Goal: Task Accomplishment & Management: Complete application form

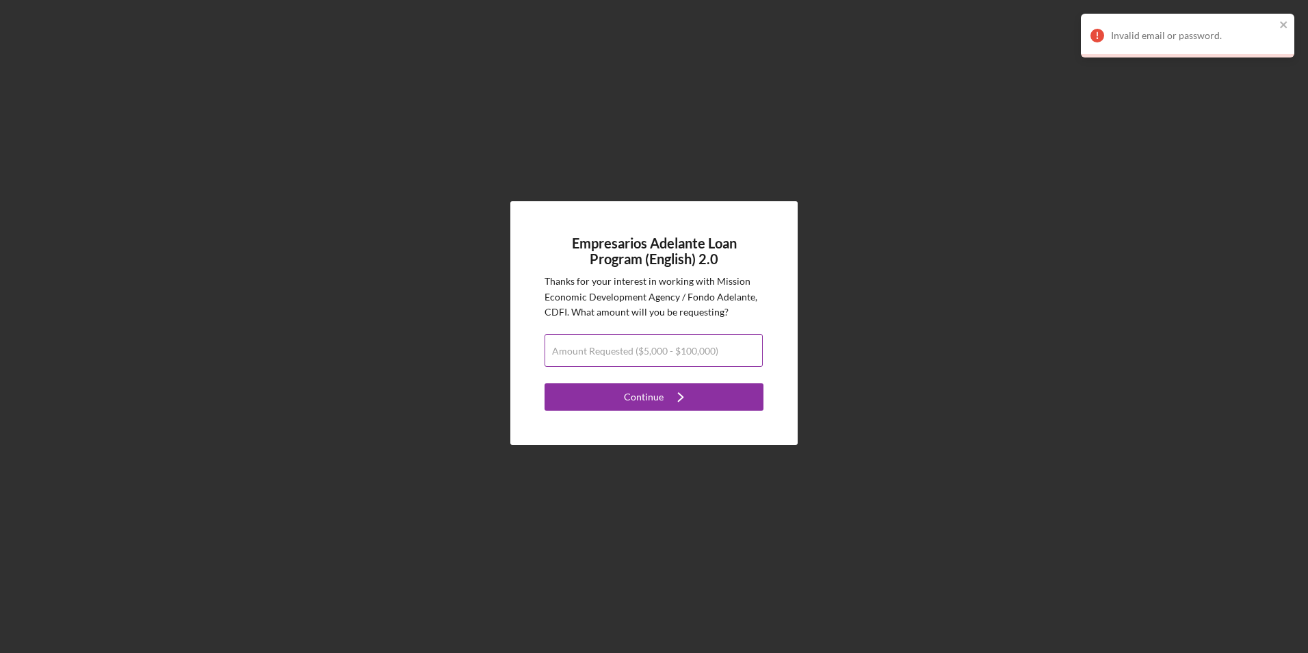
click at [590, 351] on label "Amount Requested ($5,000 - $100,000)" at bounding box center [635, 350] width 166 height 11
click at [590, 351] on input "Amount Requested ($5,000 - $100,000)" at bounding box center [653, 350] width 218 height 33
type input "$100,000"
click at [588, 430] on div "Empresarios Adelante Loan Program (English) 2.0 Thanks for your interest in wor…" at bounding box center [653, 322] width 287 height 243
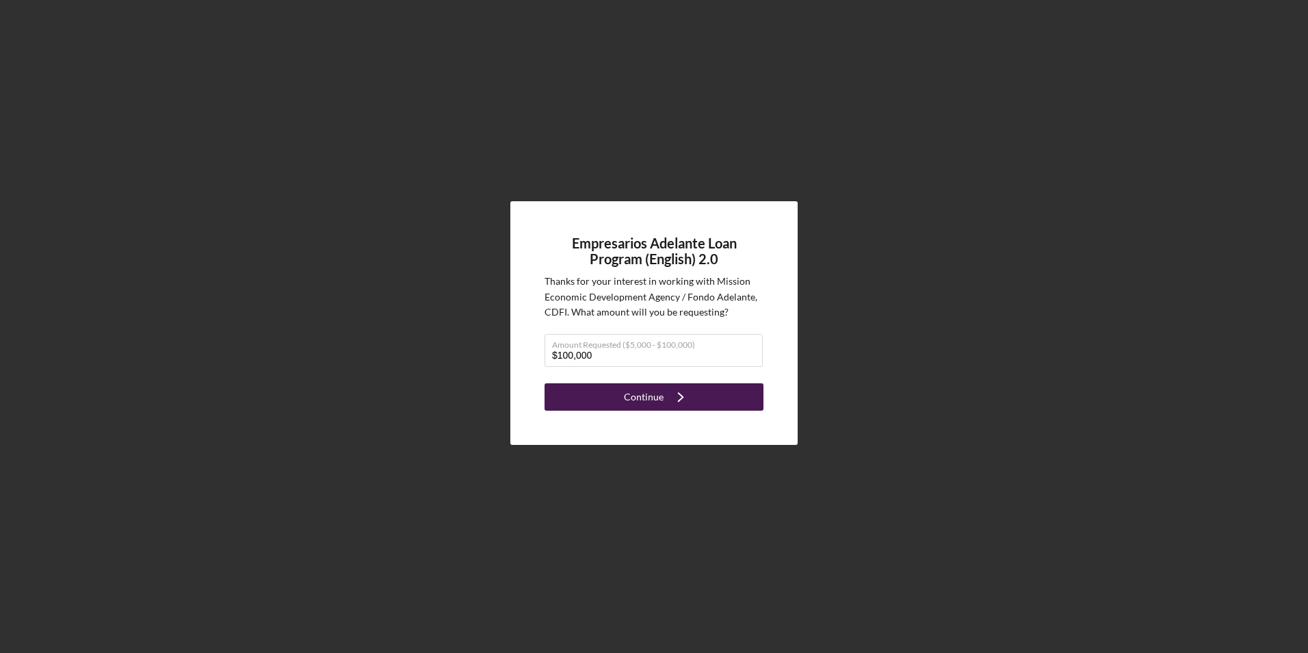
click at [603, 393] on button "Continue Icon/Navigate" at bounding box center [653, 396] width 219 height 27
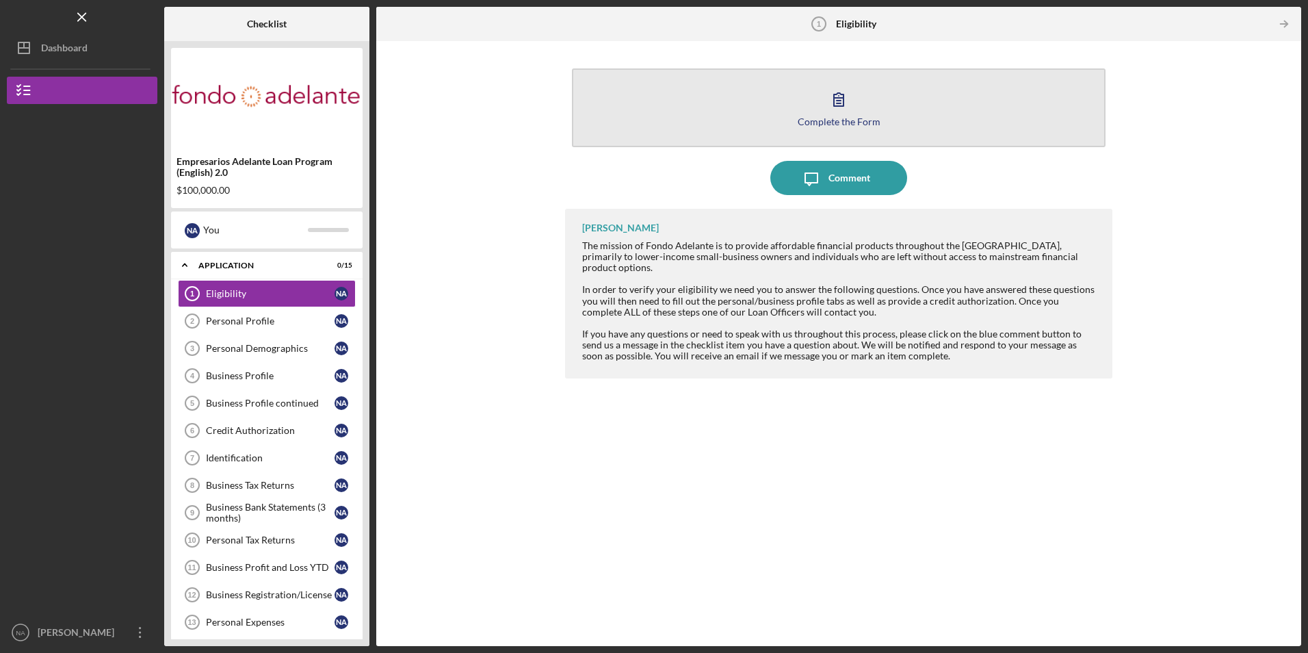
click at [707, 112] on button "Complete the Form Form" at bounding box center [838, 107] width 533 height 79
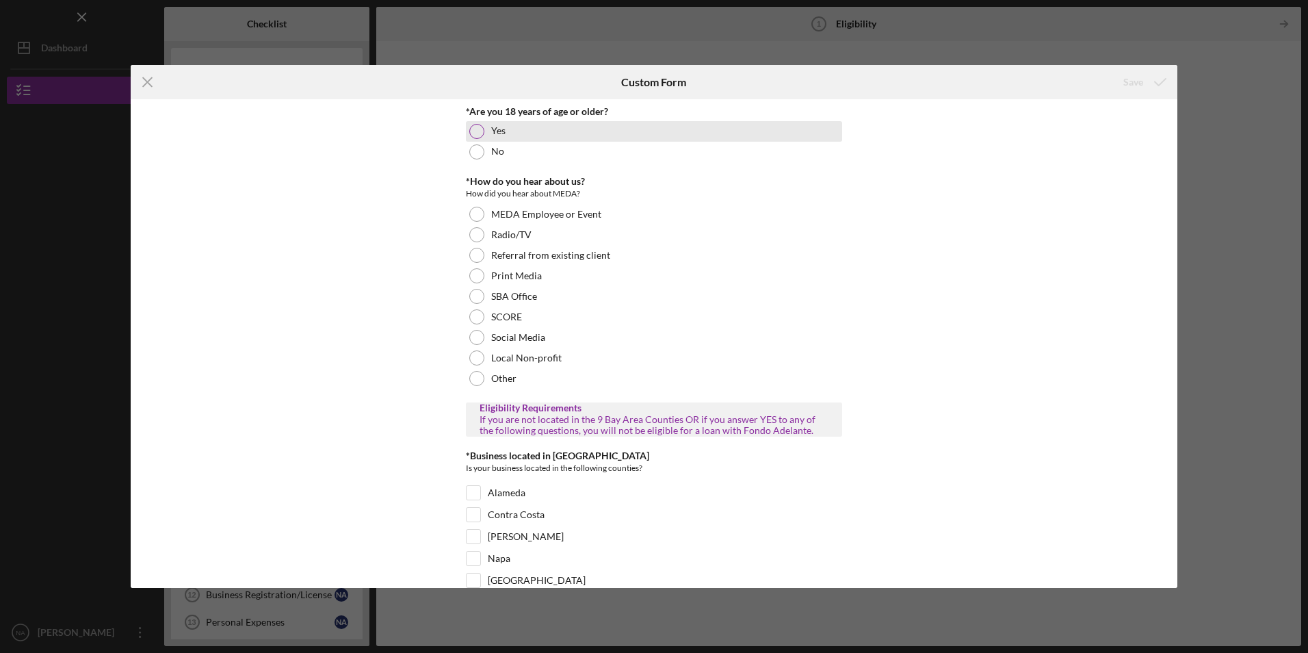
click at [476, 128] on div at bounding box center [476, 131] width 15 height 15
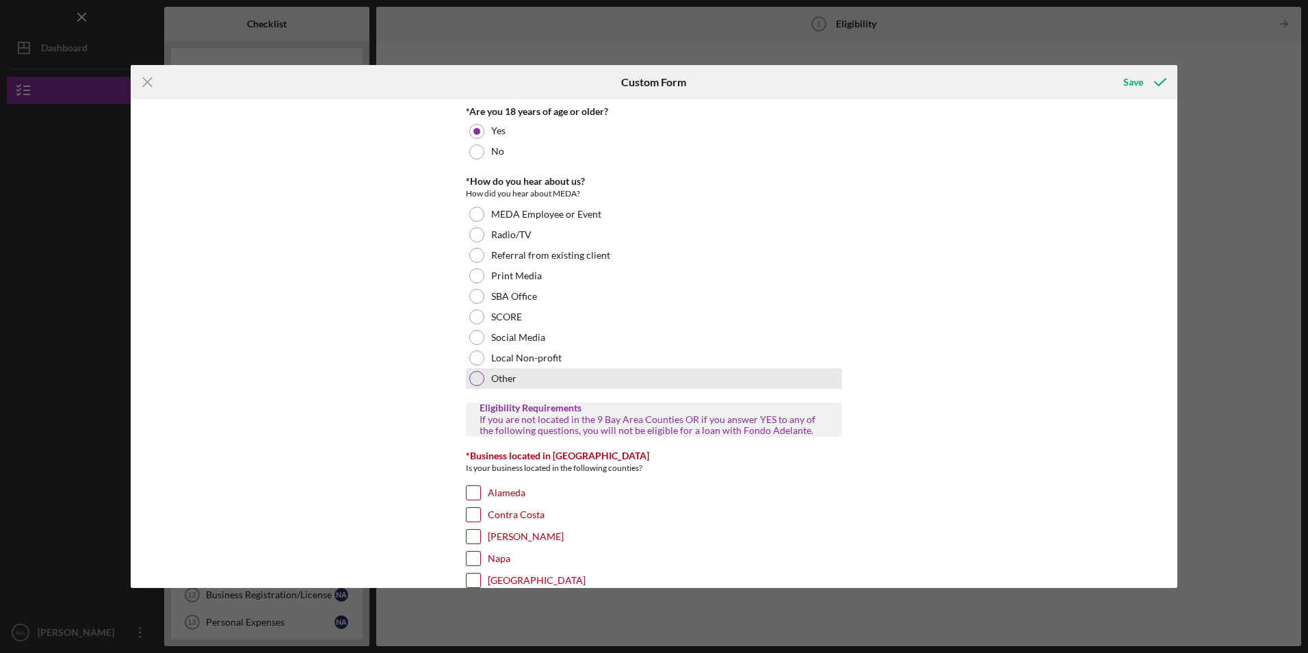
click at [473, 376] on div at bounding box center [476, 378] width 15 height 15
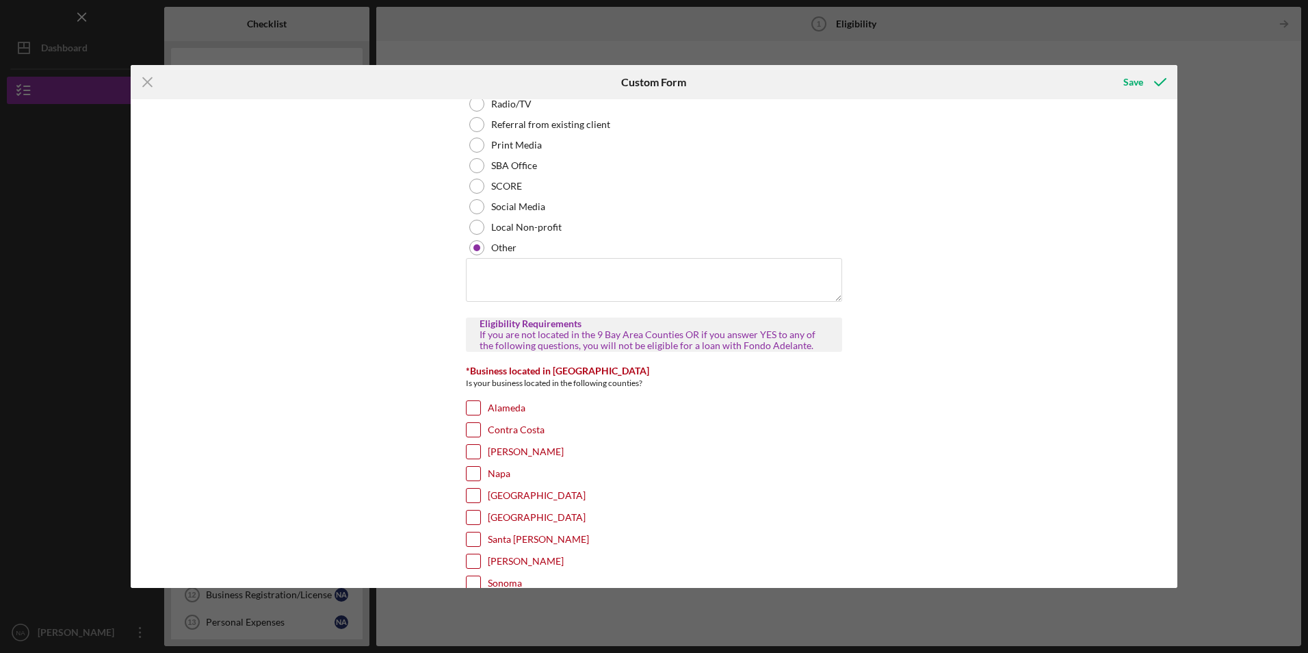
scroll to position [205, 0]
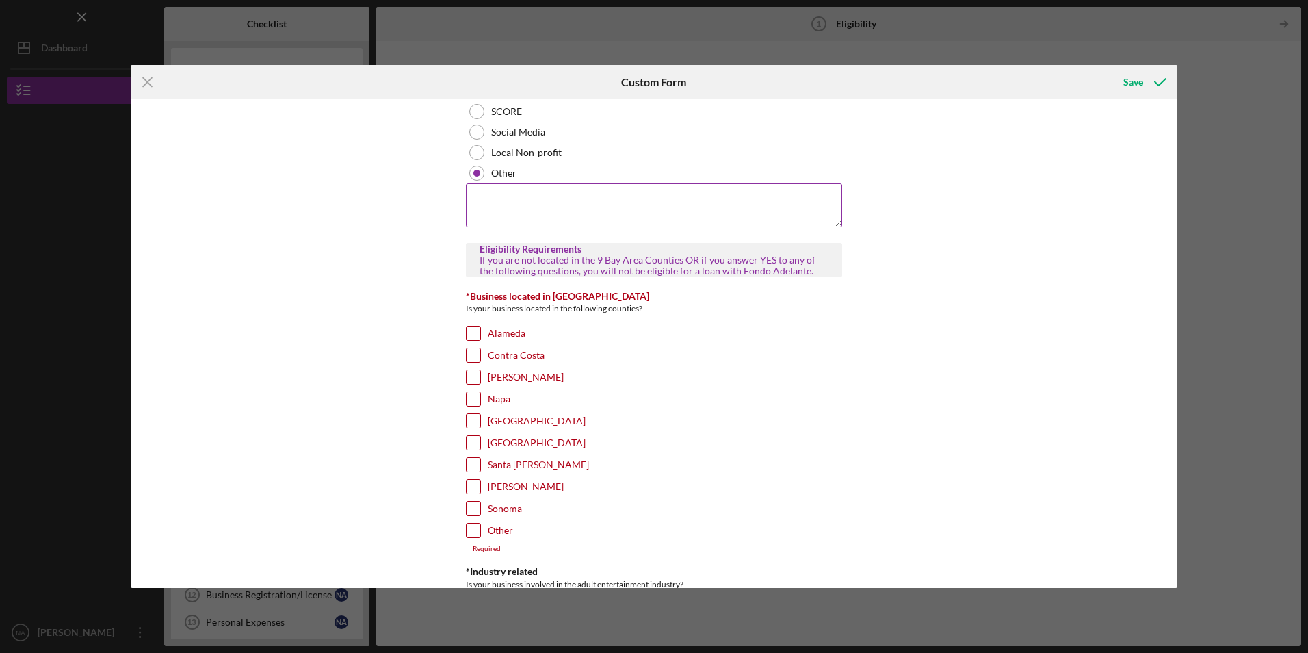
click at [503, 222] on textarea at bounding box center [654, 205] width 376 height 44
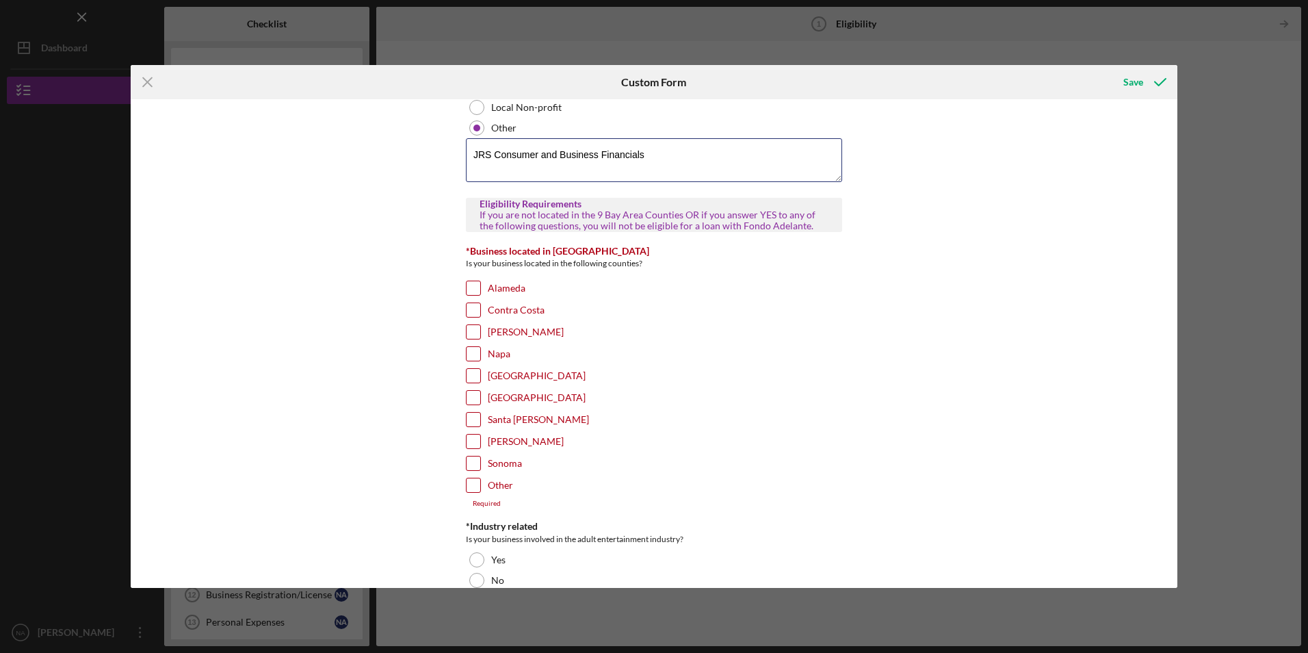
scroll to position [274, 0]
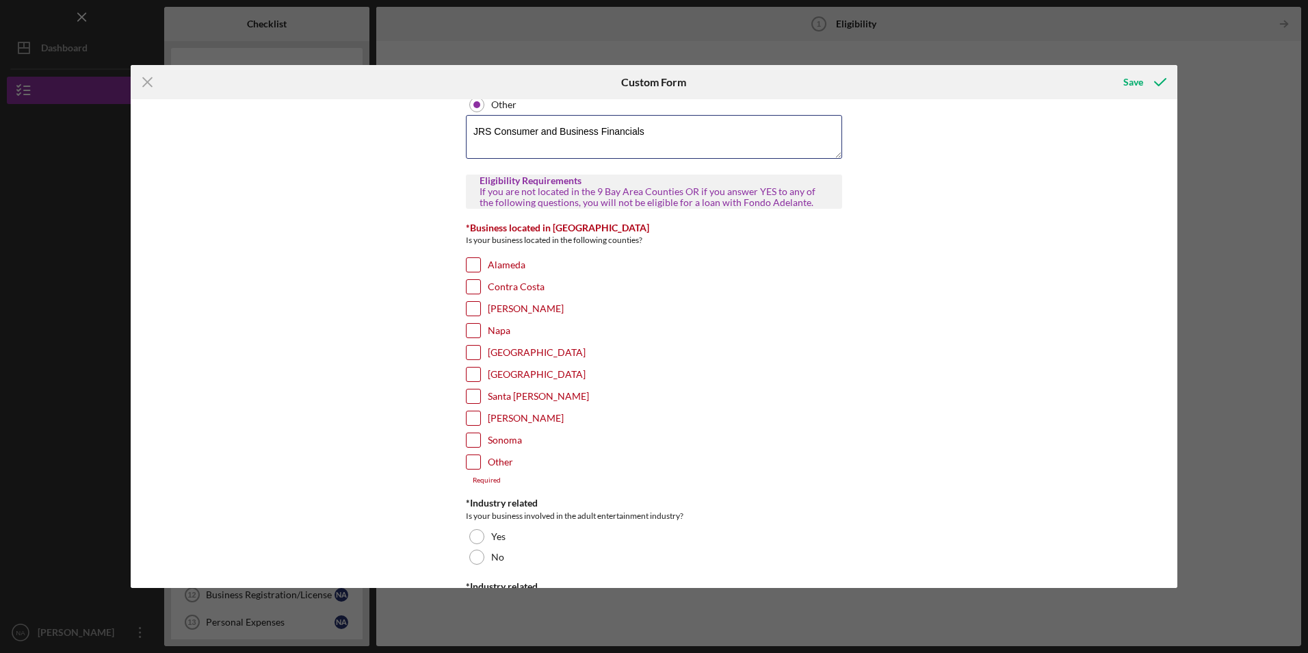
type textarea "JRS Consumer and Business Financials"
click at [471, 391] on input "Santa [PERSON_NAME]" at bounding box center [473, 396] width 14 height 14
checkbox input "true"
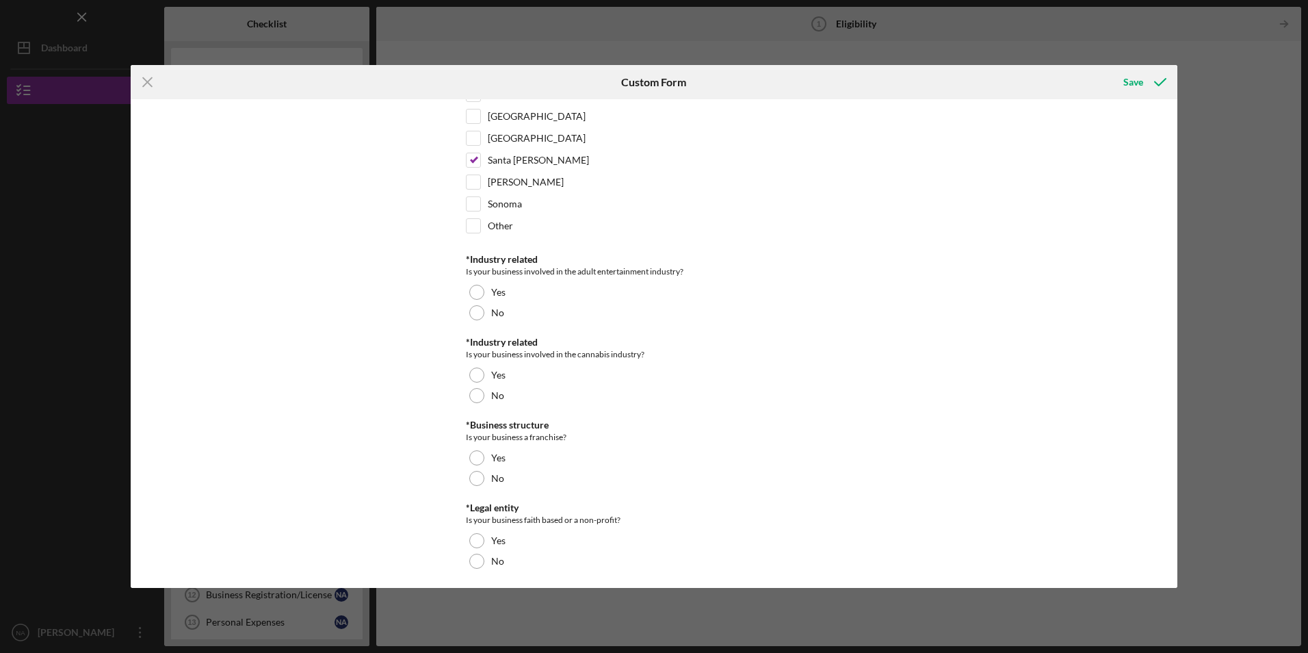
scroll to position [514, 0]
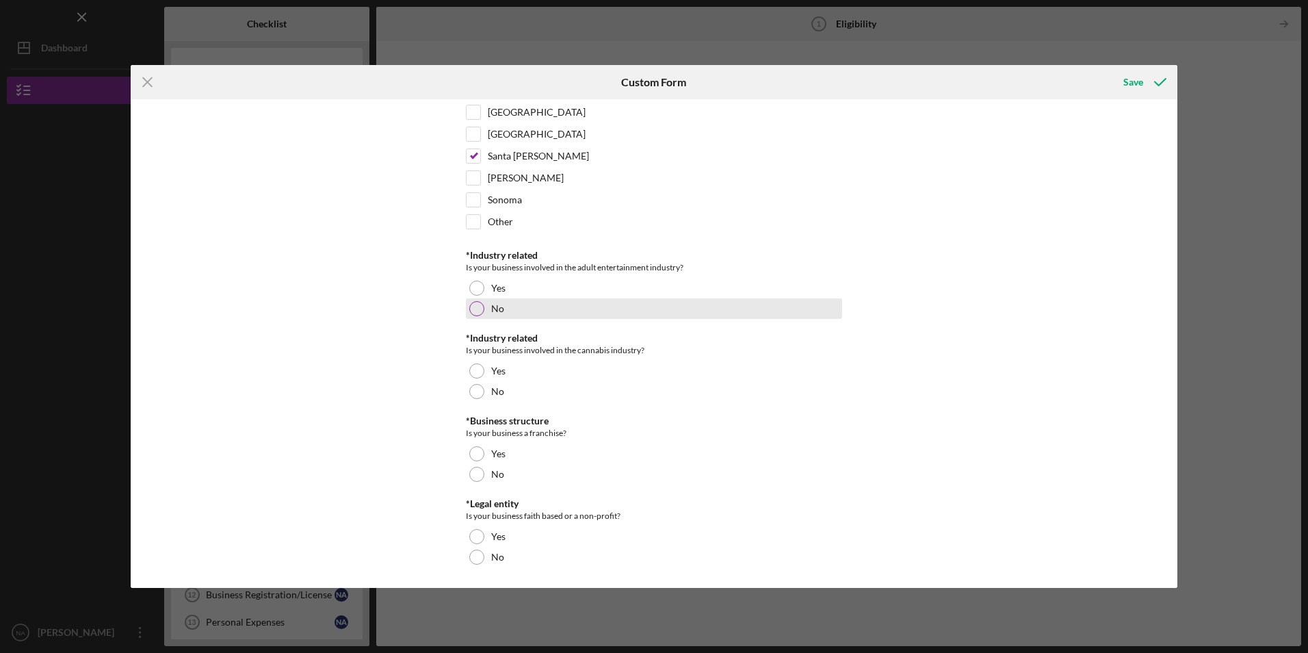
click at [478, 306] on div at bounding box center [476, 308] width 15 height 15
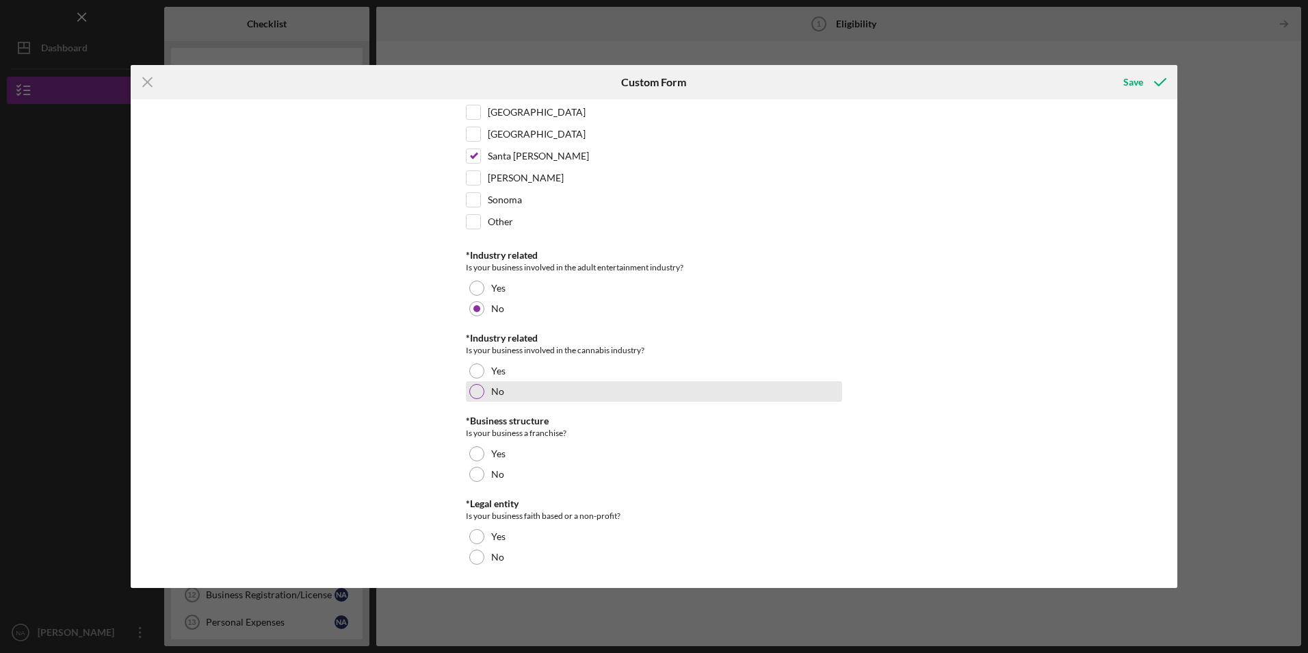
click at [480, 389] on div at bounding box center [476, 391] width 15 height 15
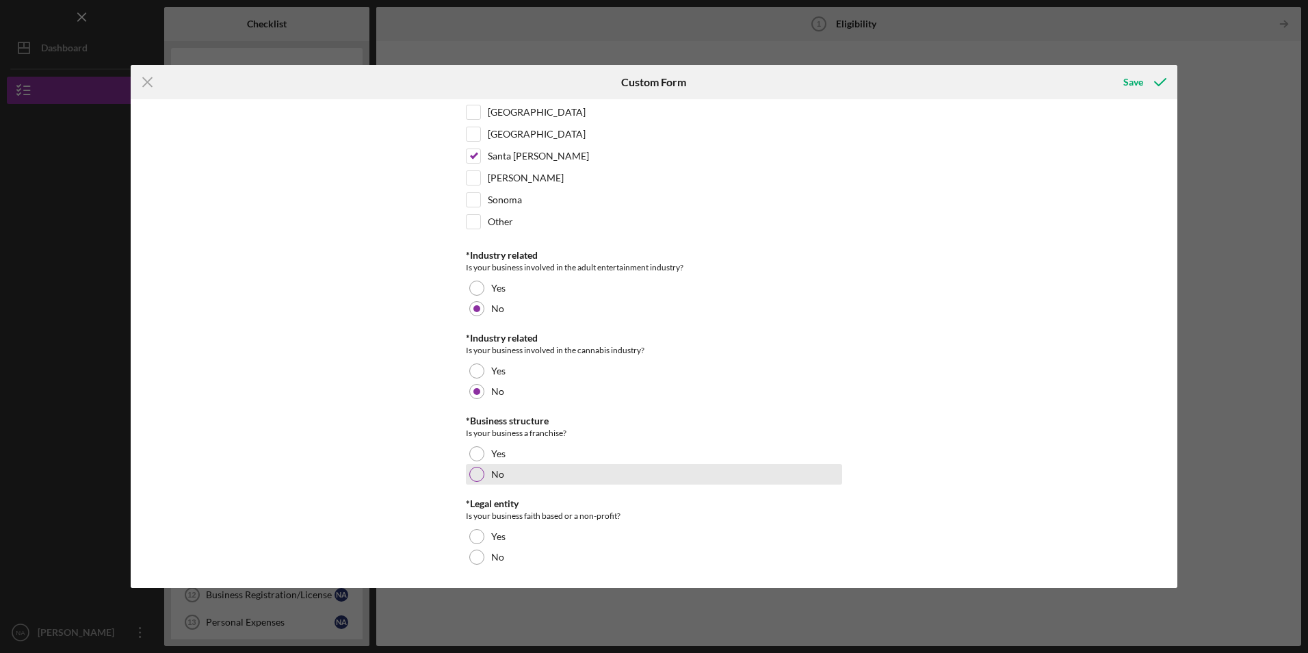
click at [477, 479] on div at bounding box center [476, 473] width 15 height 15
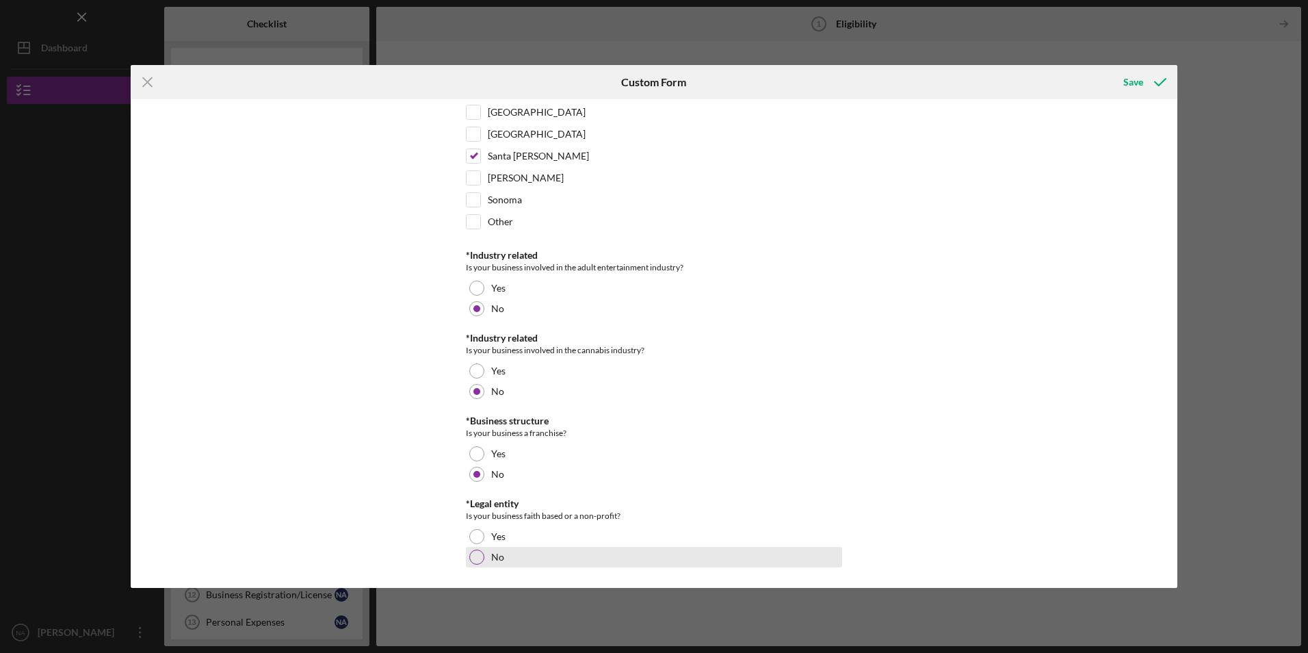
click at [470, 555] on div at bounding box center [476, 556] width 15 height 15
click at [1126, 79] on div "Save" at bounding box center [1133, 81] width 20 height 27
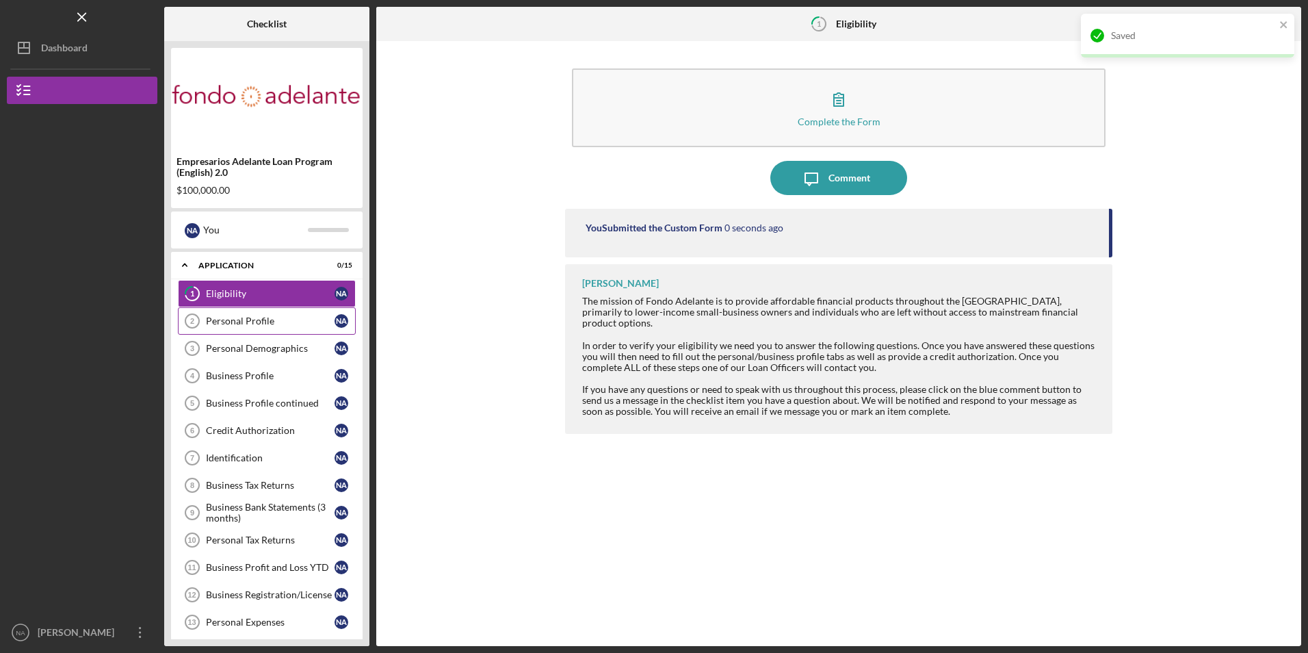
click at [237, 321] on div "Personal Profile" at bounding box center [270, 320] width 129 height 11
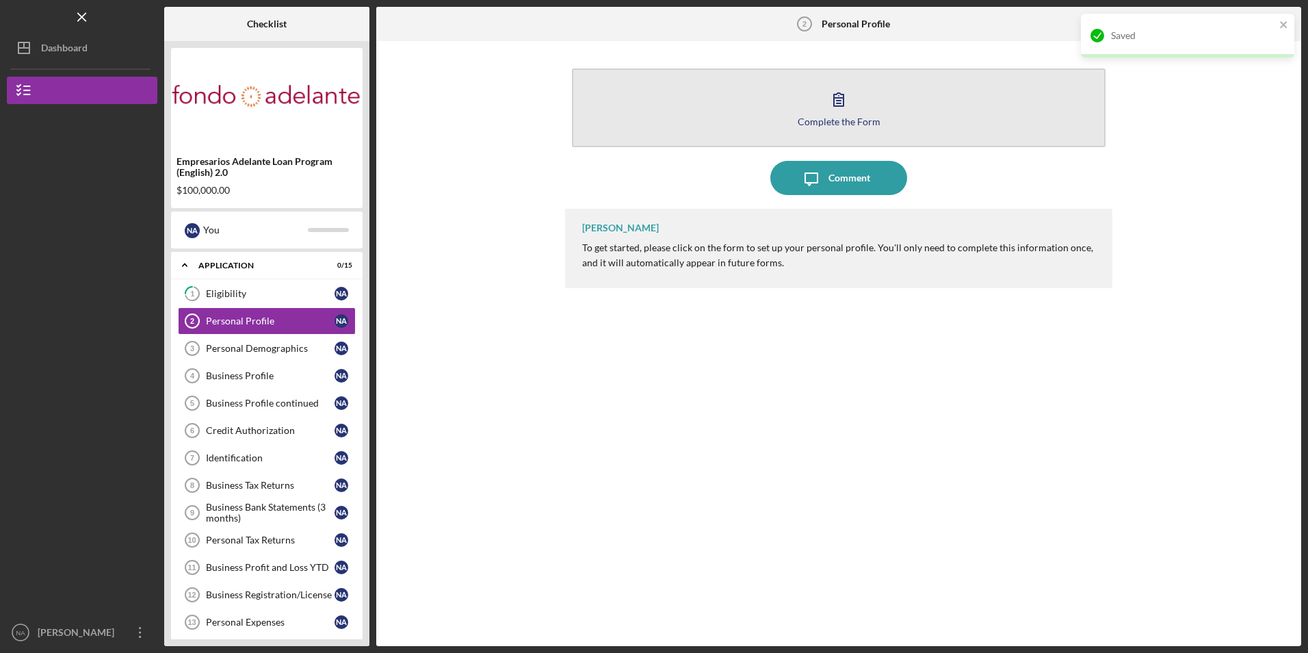
click at [694, 120] on button "Complete the Form Form" at bounding box center [838, 107] width 533 height 79
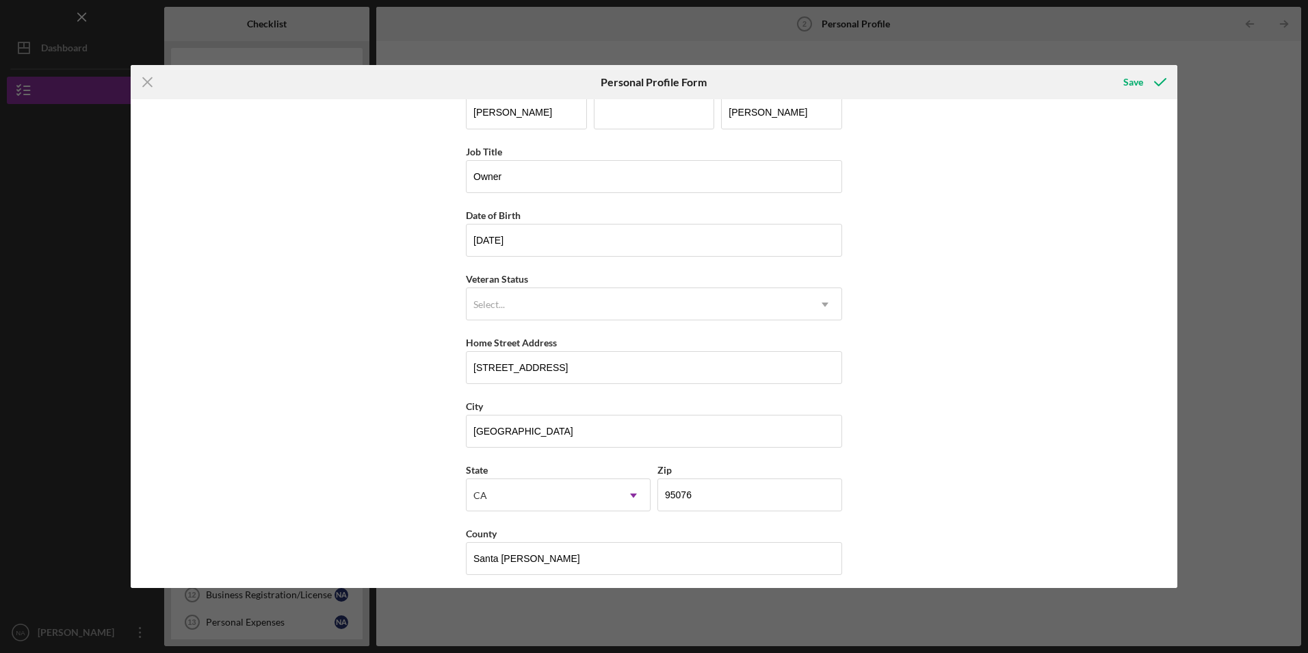
scroll to position [35, 0]
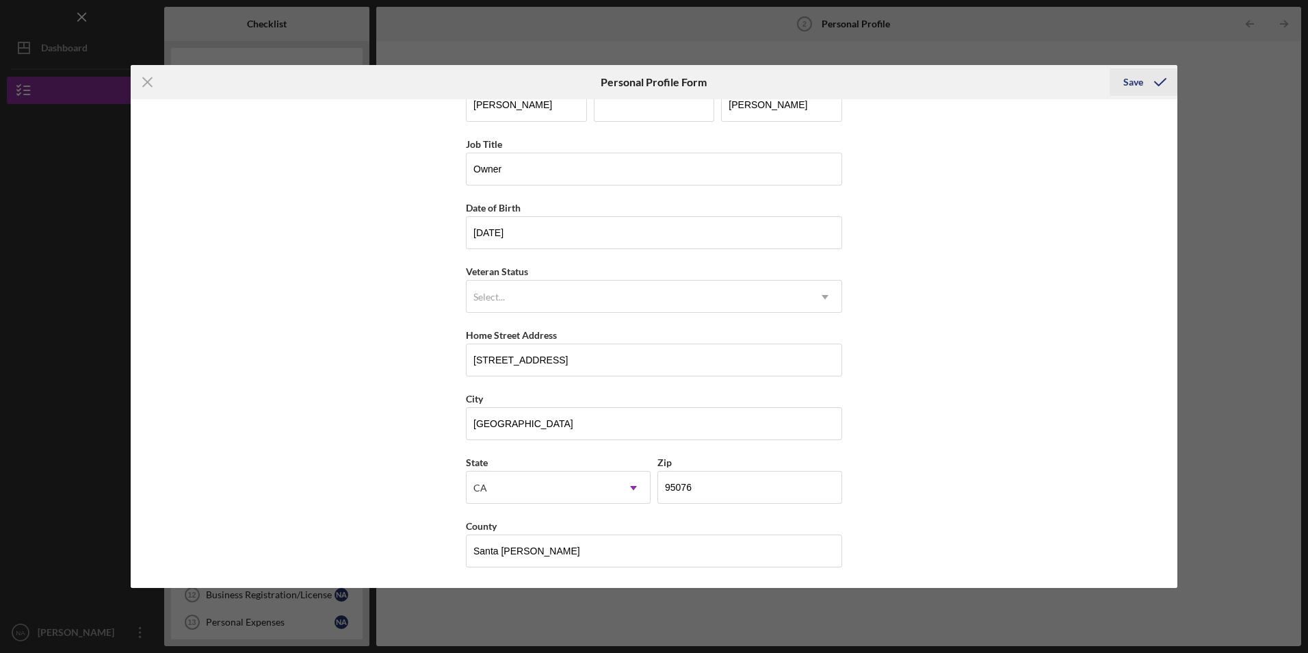
click at [1135, 80] on div "Save" at bounding box center [1133, 81] width 20 height 27
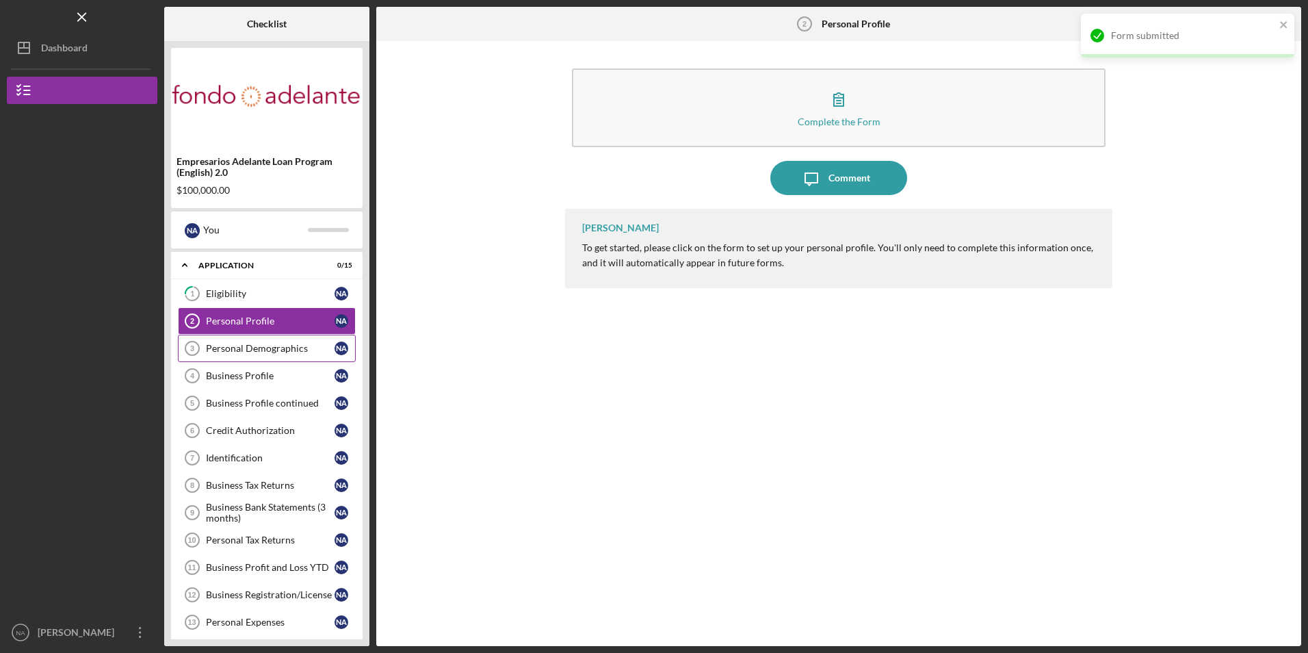
click at [236, 353] on div "Personal Demographics" at bounding box center [270, 348] width 129 height 11
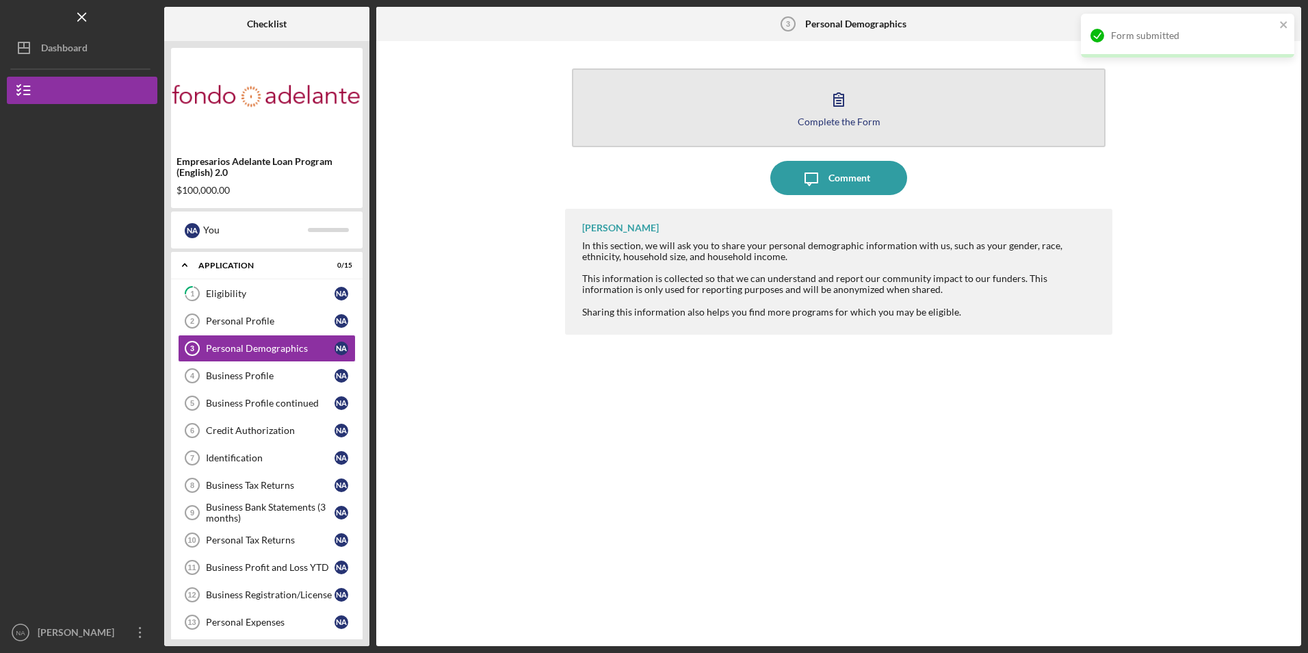
click at [922, 122] on button "Complete the Form Form" at bounding box center [838, 107] width 533 height 79
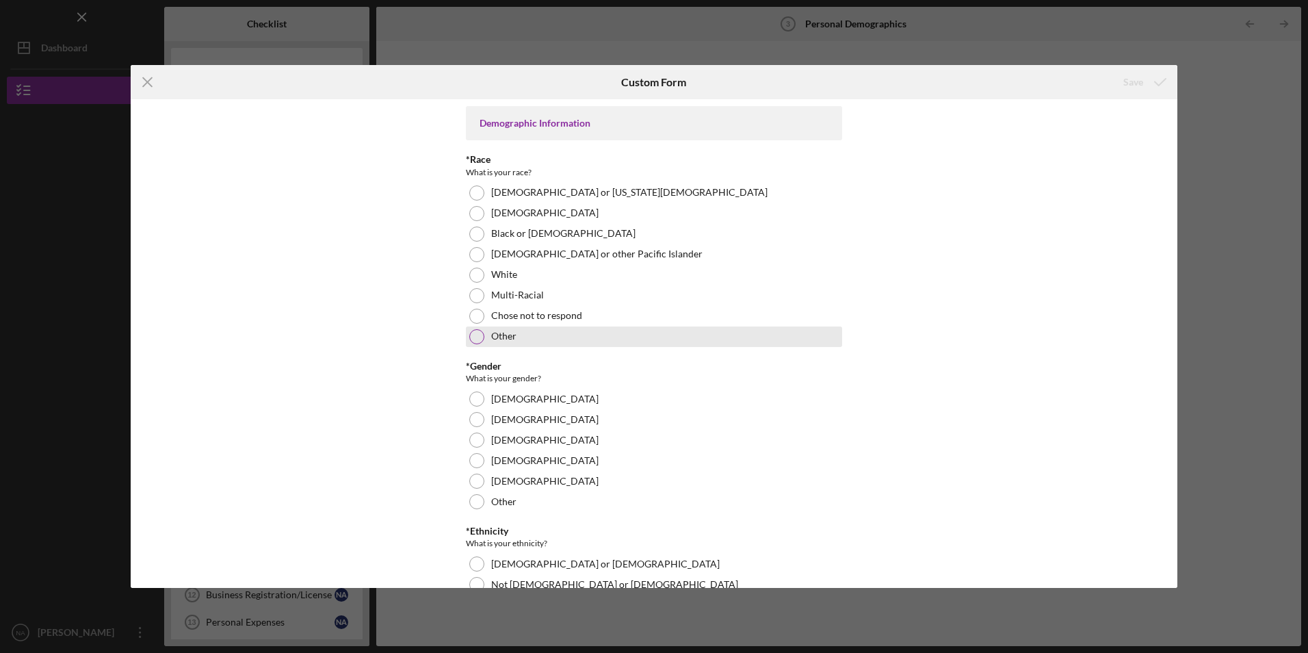
click at [475, 331] on div at bounding box center [476, 336] width 15 height 15
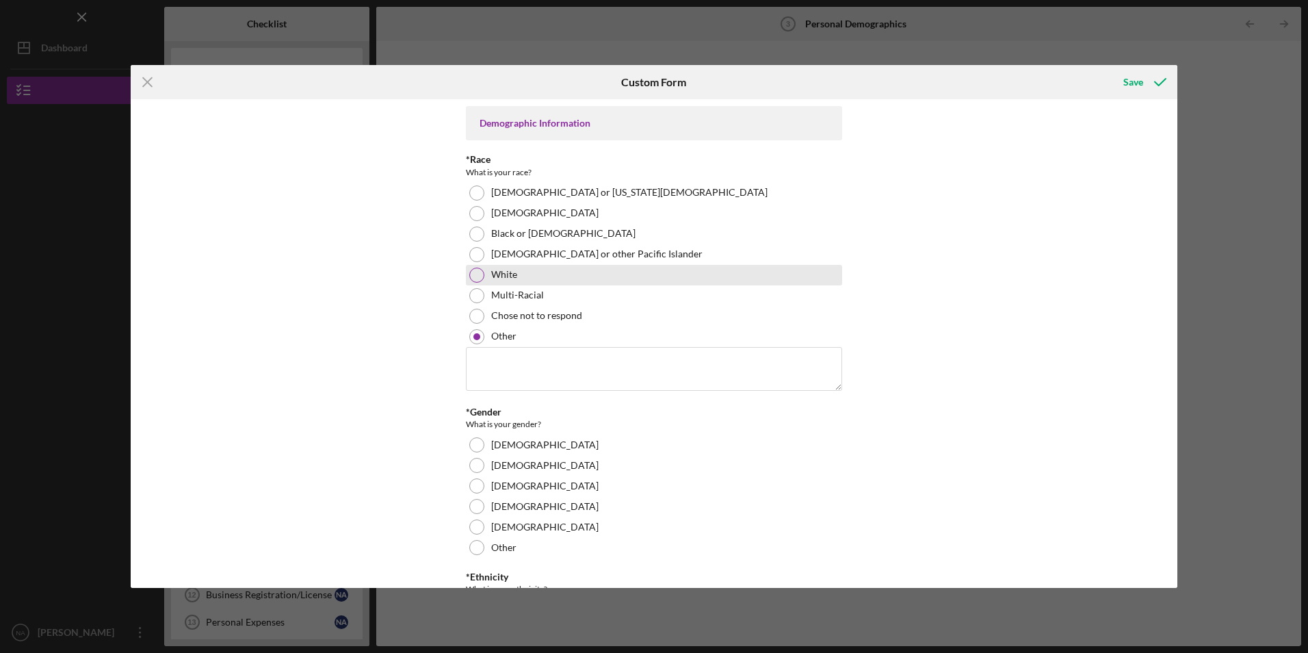
click at [470, 275] on div at bounding box center [476, 274] width 15 height 15
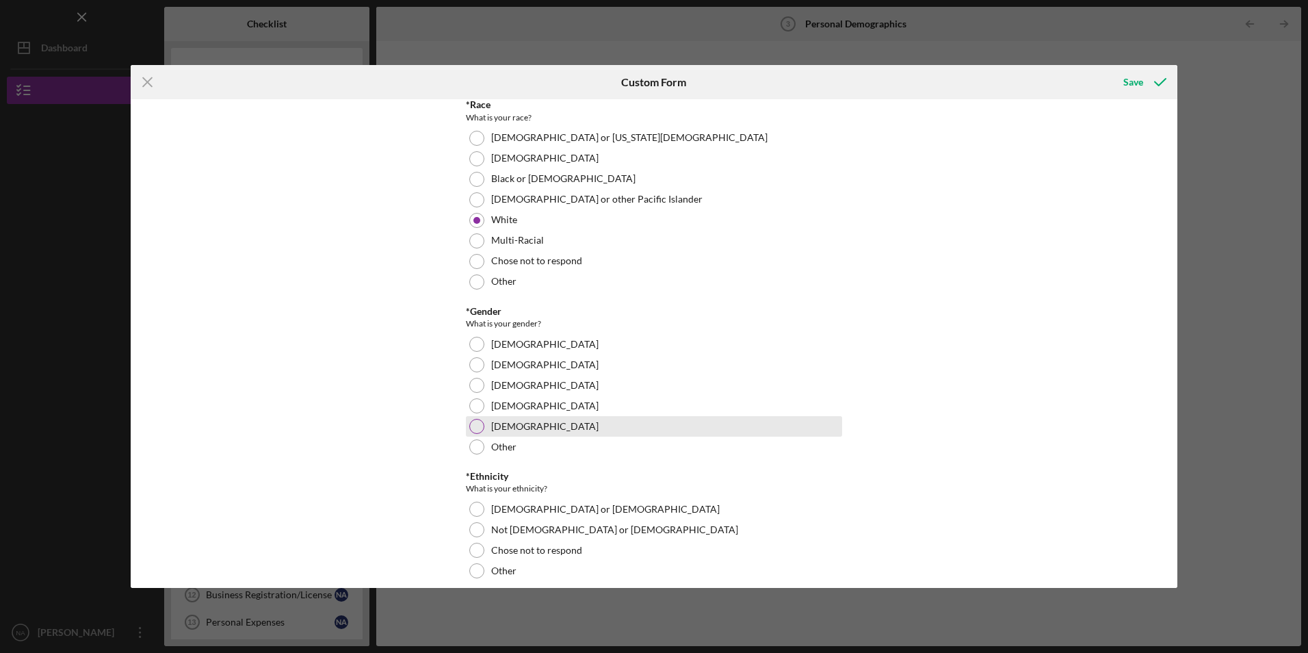
scroll to position [137, 0]
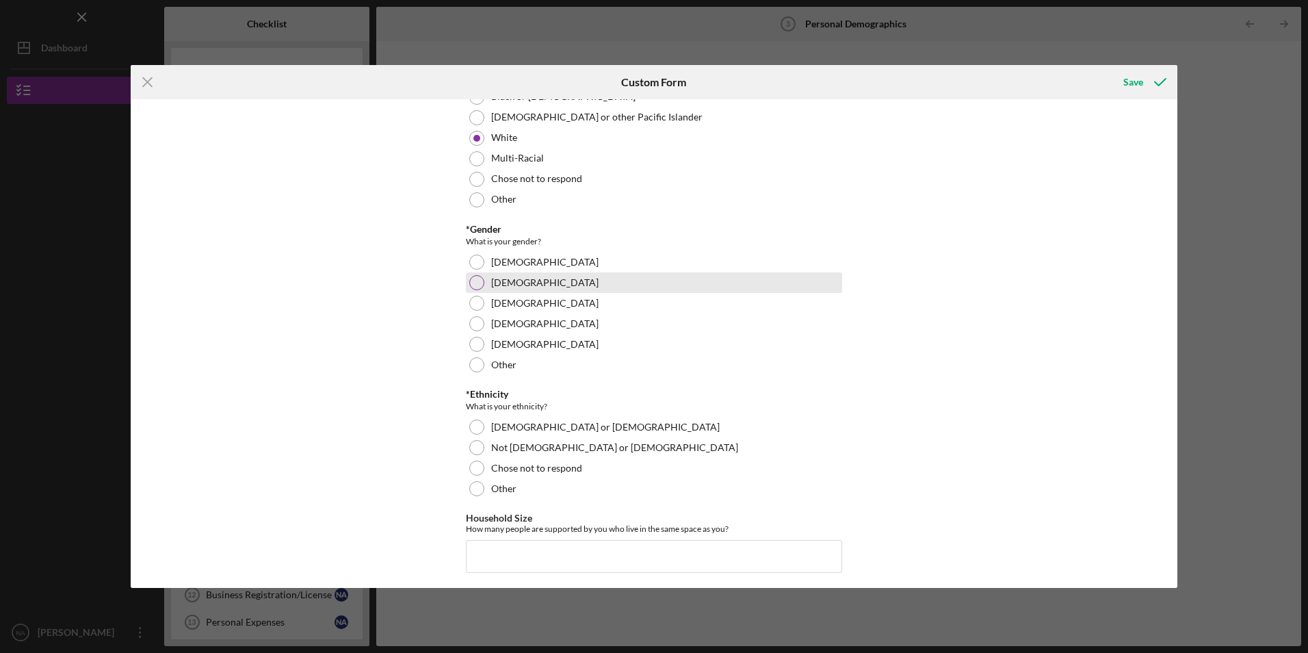
click at [469, 282] on div at bounding box center [476, 282] width 15 height 15
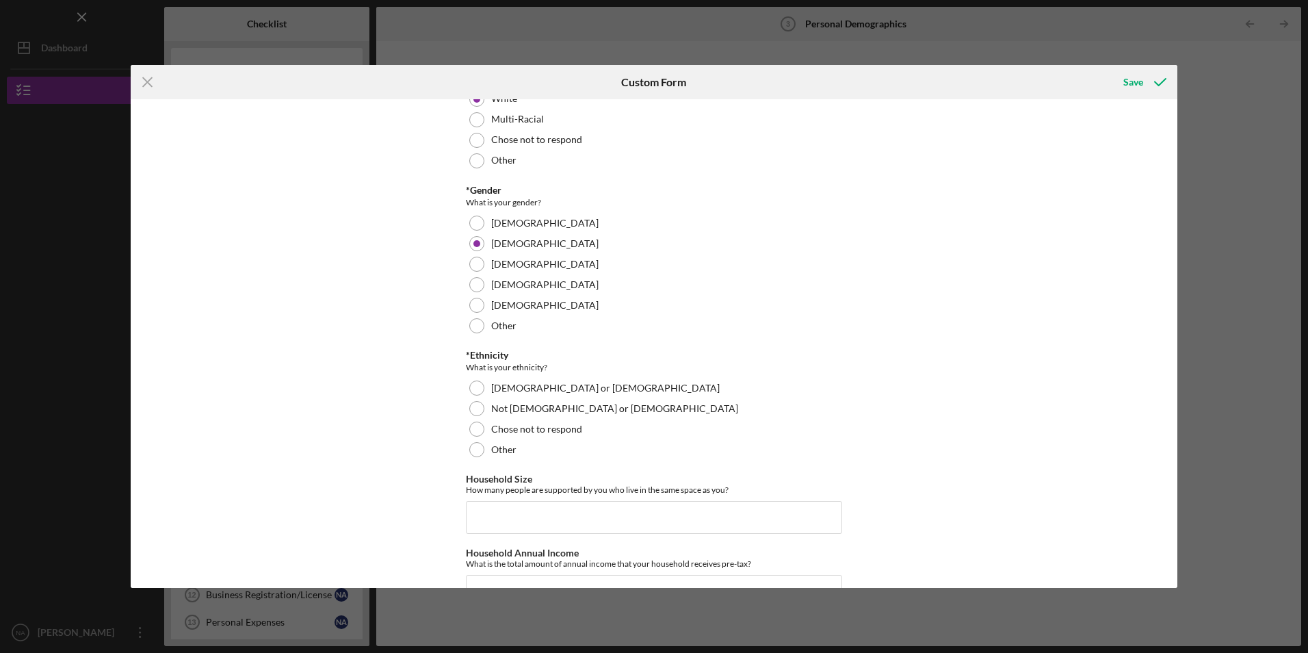
scroll to position [216, 0]
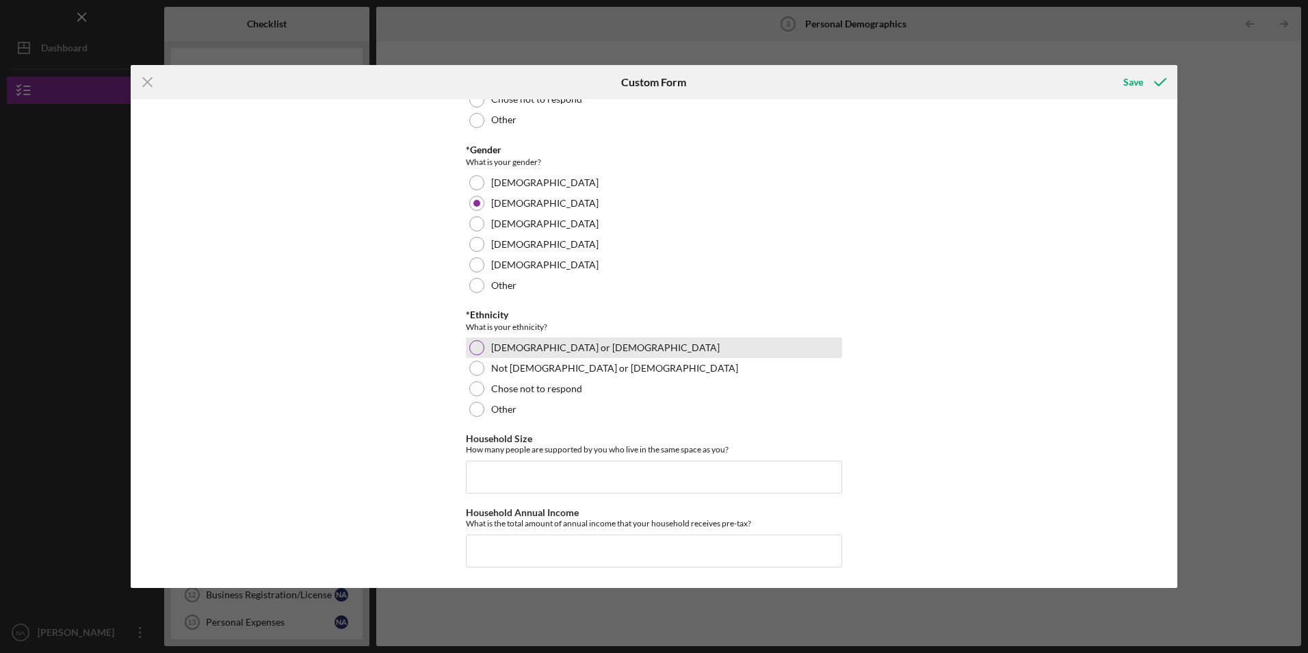
click at [475, 347] on div at bounding box center [476, 347] width 15 height 15
click at [524, 470] on input "Household Size" at bounding box center [654, 476] width 376 height 33
type input "4"
click at [514, 551] on input "Household Annual Income" at bounding box center [654, 550] width 376 height 33
click at [644, 546] on input "Household Annual Income" at bounding box center [654, 550] width 376 height 33
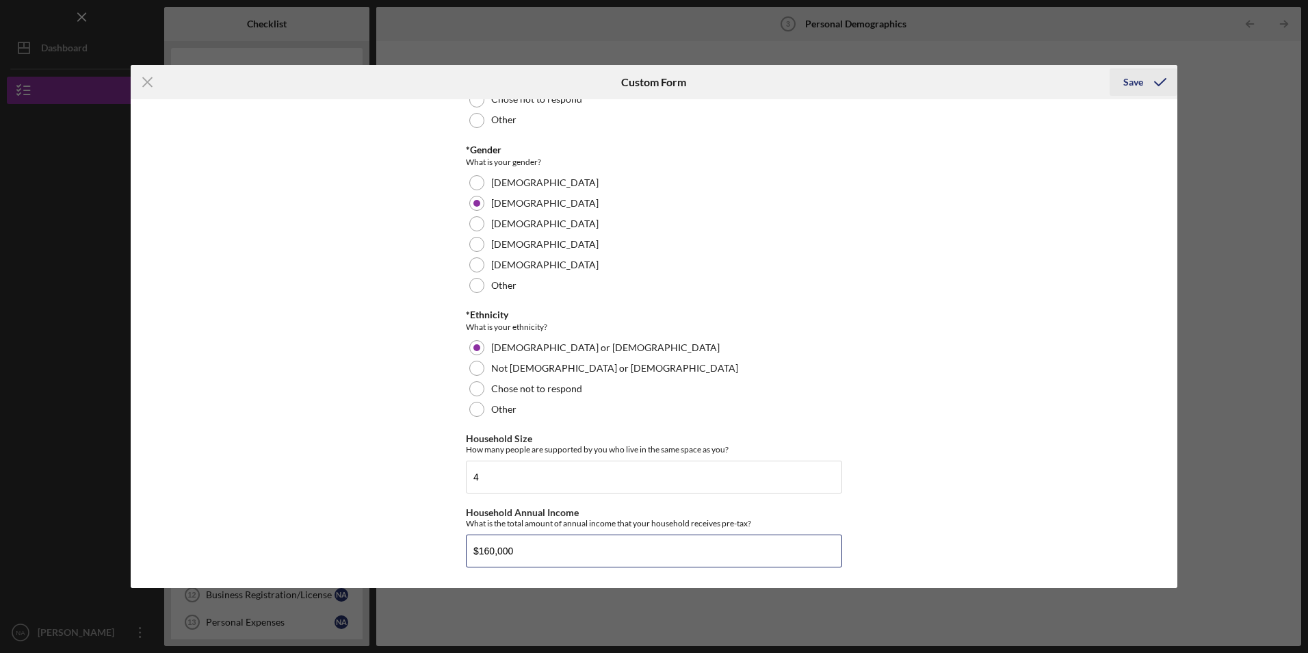
type input "$160,000"
click at [1129, 79] on div "Save" at bounding box center [1133, 81] width 20 height 27
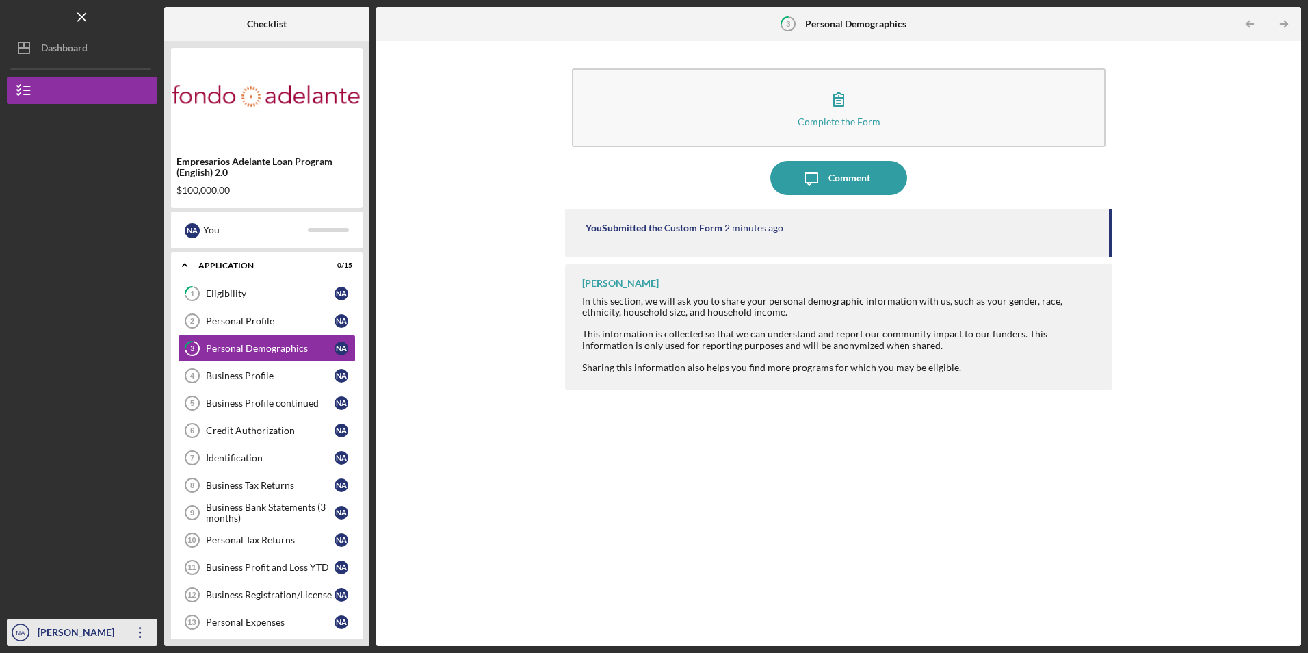
click at [142, 627] on icon "Icon/Overflow" at bounding box center [140, 632] width 34 height 34
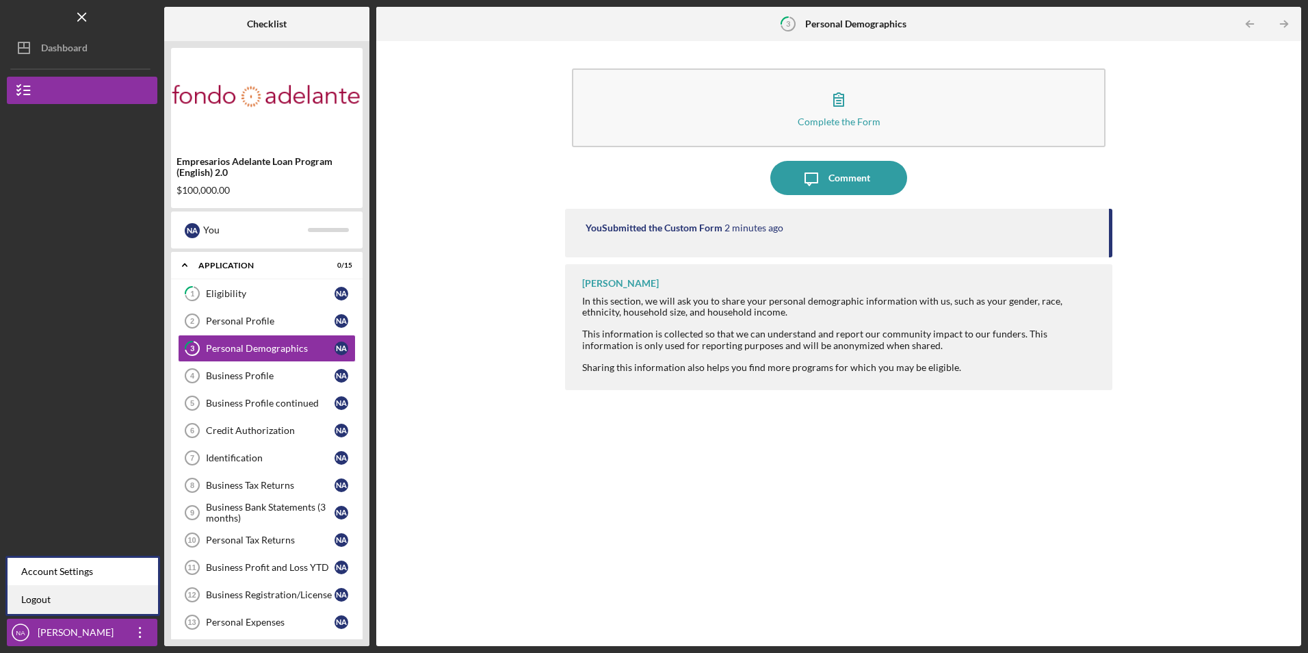
click at [114, 595] on link "Logout" at bounding box center [83, 599] width 150 height 28
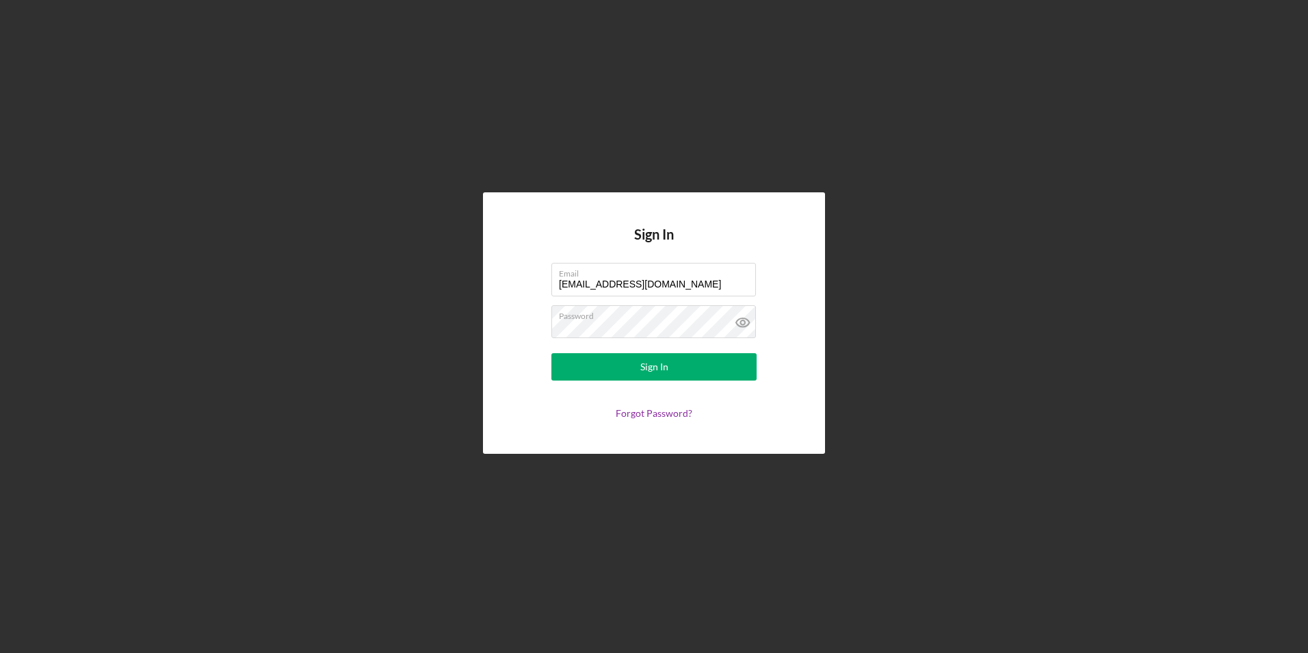
drag, startPoint x: 697, startPoint y: 282, endPoint x: 497, endPoint y: 274, distance: 199.9
click at [497, 274] on div "Sign In Email [EMAIL_ADDRESS][DOMAIN_NAME] Password Sign In Forgot Password?" at bounding box center [654, 322] width 342 height 261
type input "[EMAIL_ADDRESS][DOMAIN_NAME]"
click at [598, 368] on button "Sign In" at bounding box center [653, 366] width 205 height 27
